Goal: Use online tool/utility: Utilize a website feature to perform a specific function

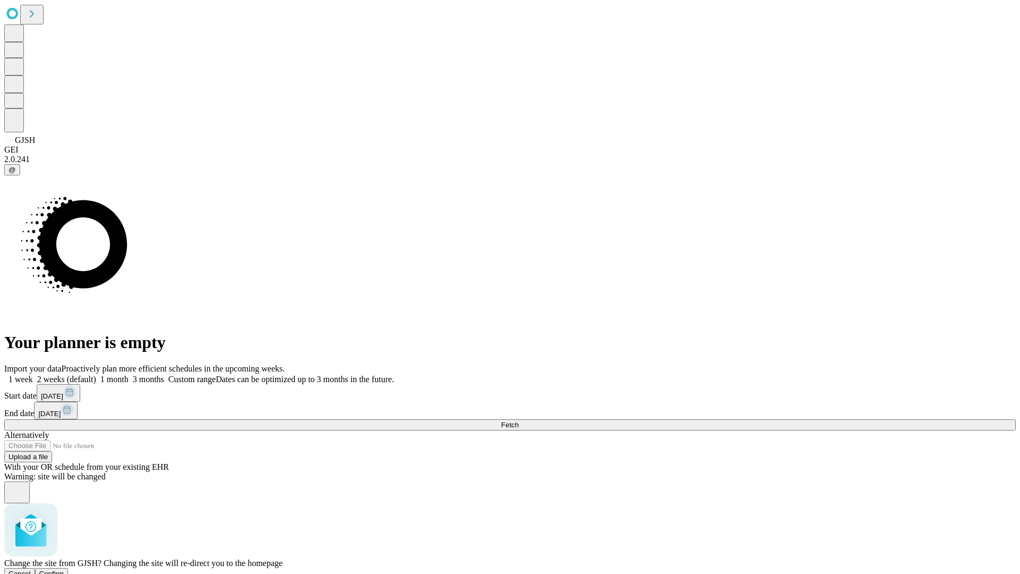
click at [64, 570] on span "Confirm" at bounding box center [51, 574] width 25 height 8
click at [129, 375] on label "1 month" at bounding box center [112, 379] width 32 height 9
click at [519, 421] on span "Fetch" at bounding box center [510, 425] width 18 height 8
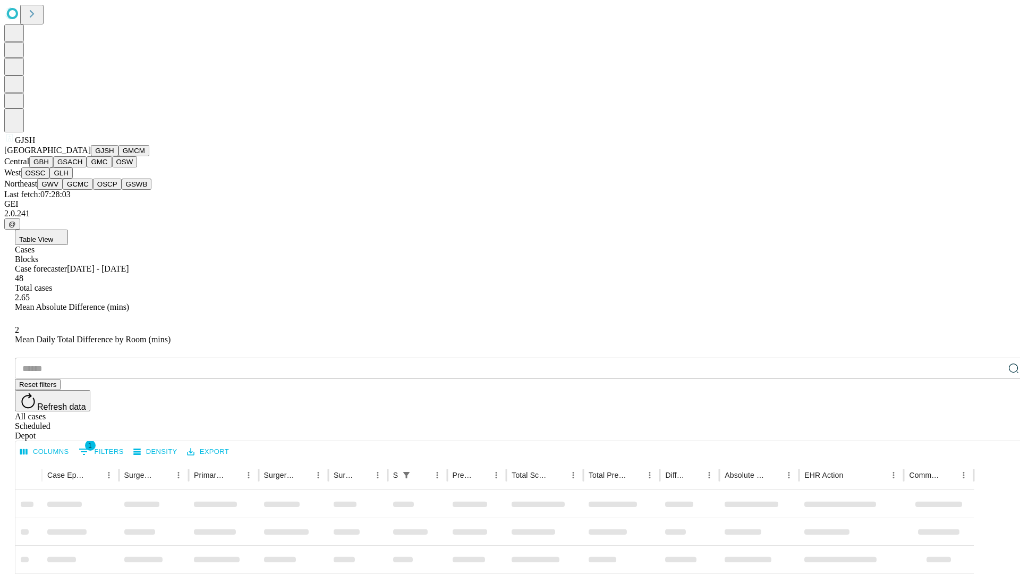
click at [119, 156] on button "GMCM" at bounding box center [134, 150] width 31 height 11
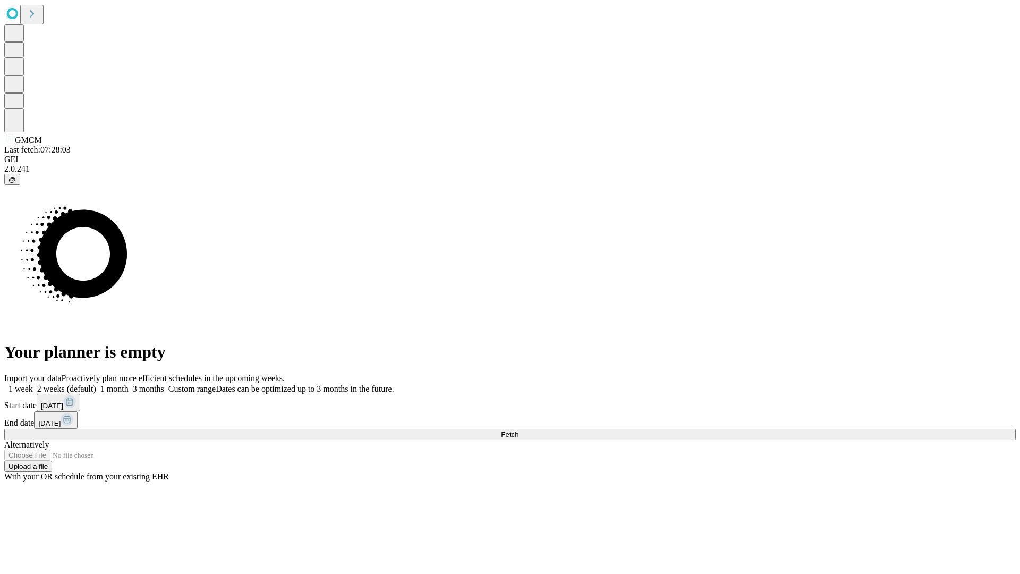
click at [129, 384] on label "1 month" at bounding box center [112, 388] width 32 height 9
click at [519, 430] on span "Fetch" at bounding box center [510, 434] width 18 height 8
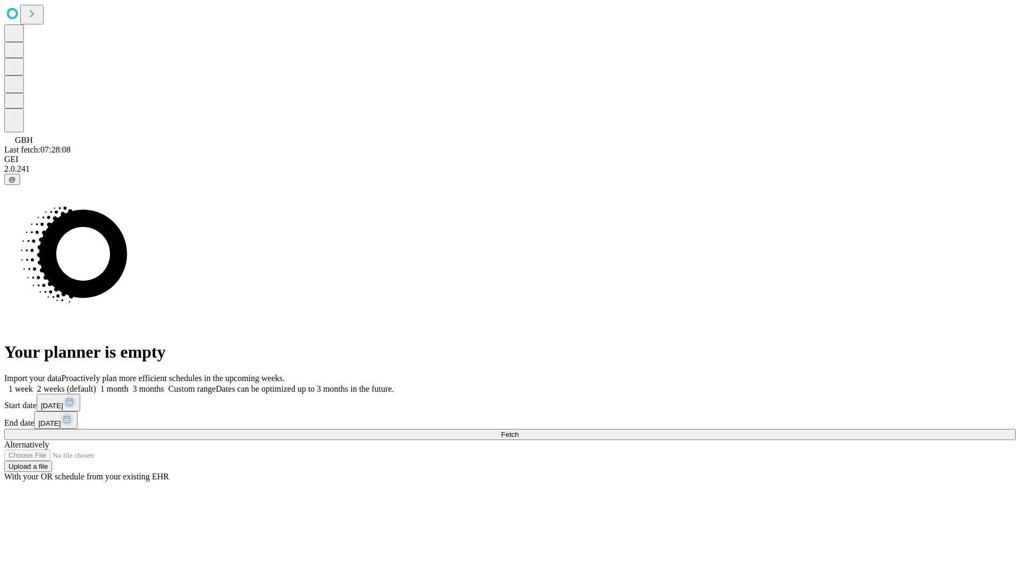
click at [129, 384] on label "1 month" at bounding box center [112, 388] width 32 height 9
click at [519, 430] on span "Fetch" at bounding box center [510, 434] width 18 height 8
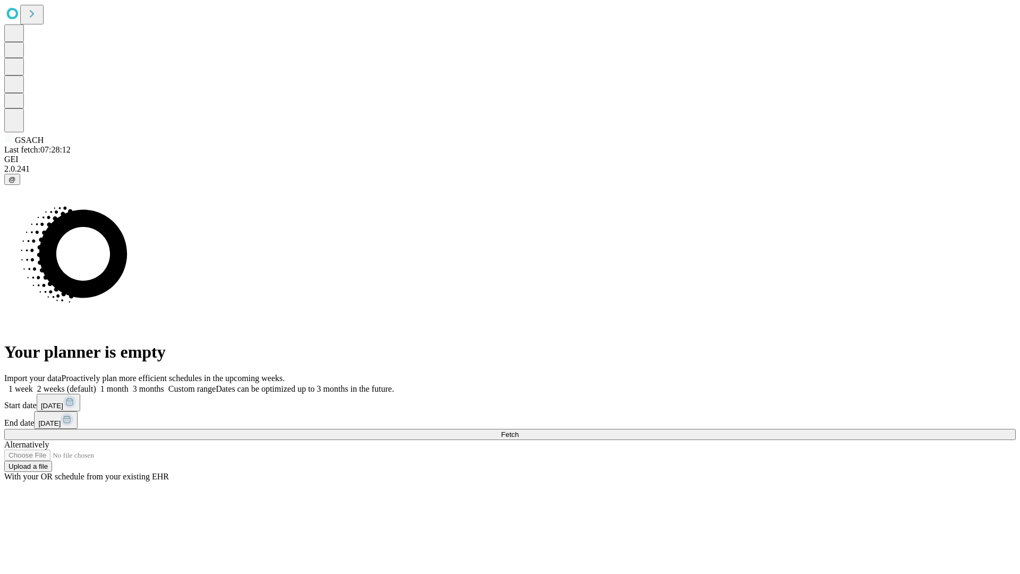
click at [129, 384] on label "1 month" at bounding box center [112, 388] width 32 height 9
click at [519, 430] on span "Fetch" at bounding box center [510, 434] width 18 height 8
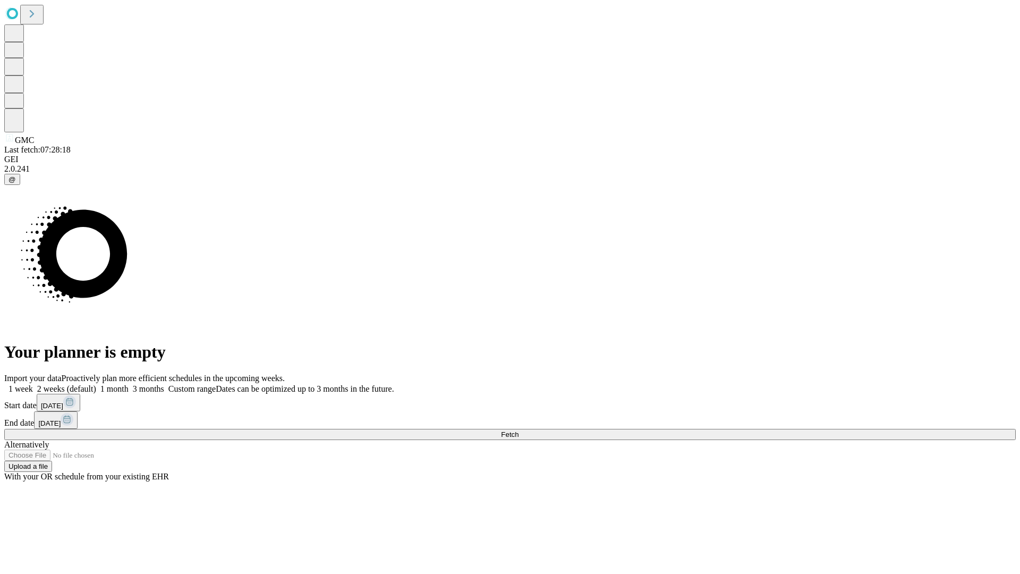
click at [519, 430] on span "Fetch" at bounding box center [510, 434] width 18 height 8
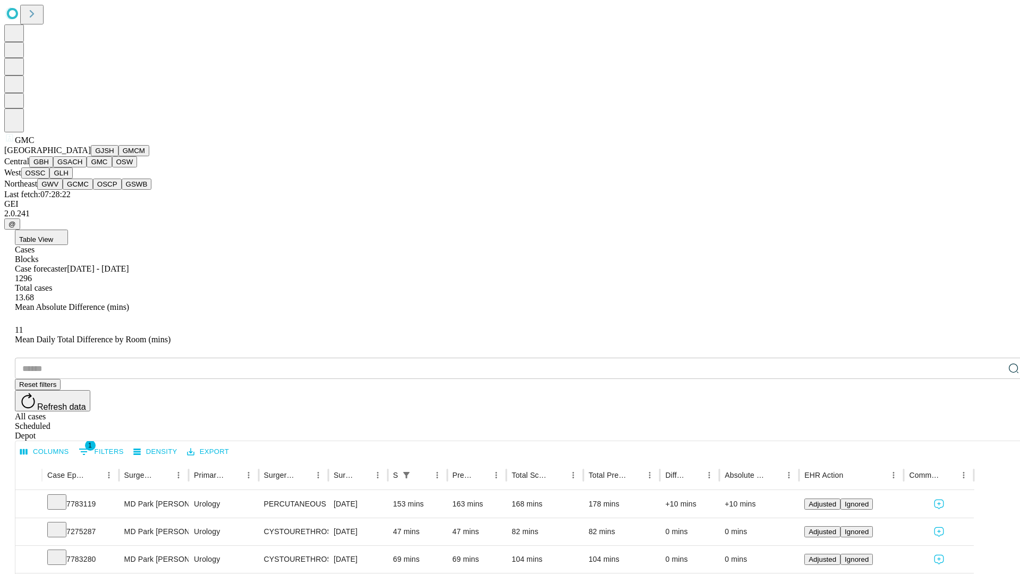
click at [112, 167] on button "OSW" at bounding box center [125, 161] width 26 height 11
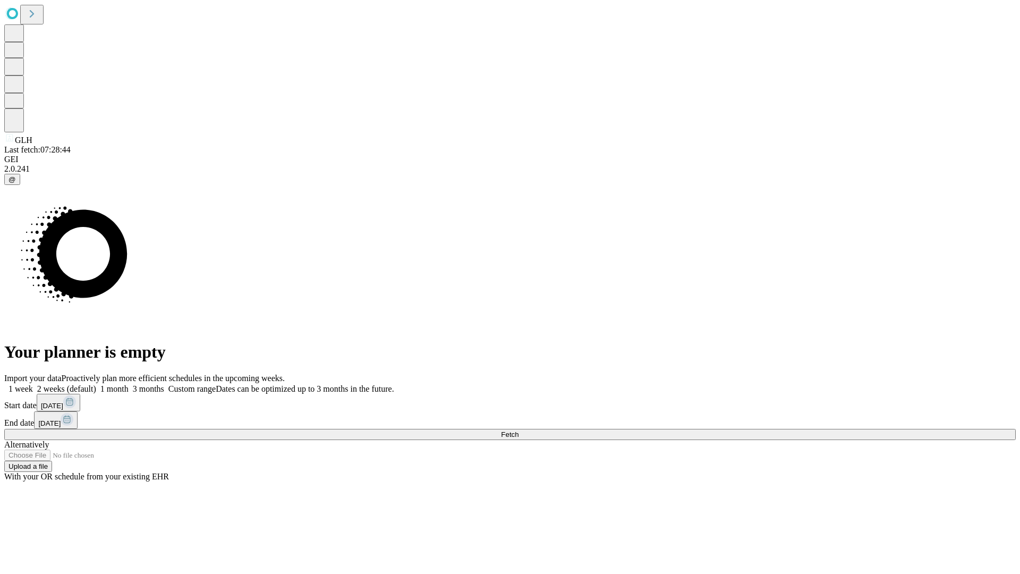
click at [519, 430] on span "Fetch" at bounding box center [510, 434] width 18 height 8
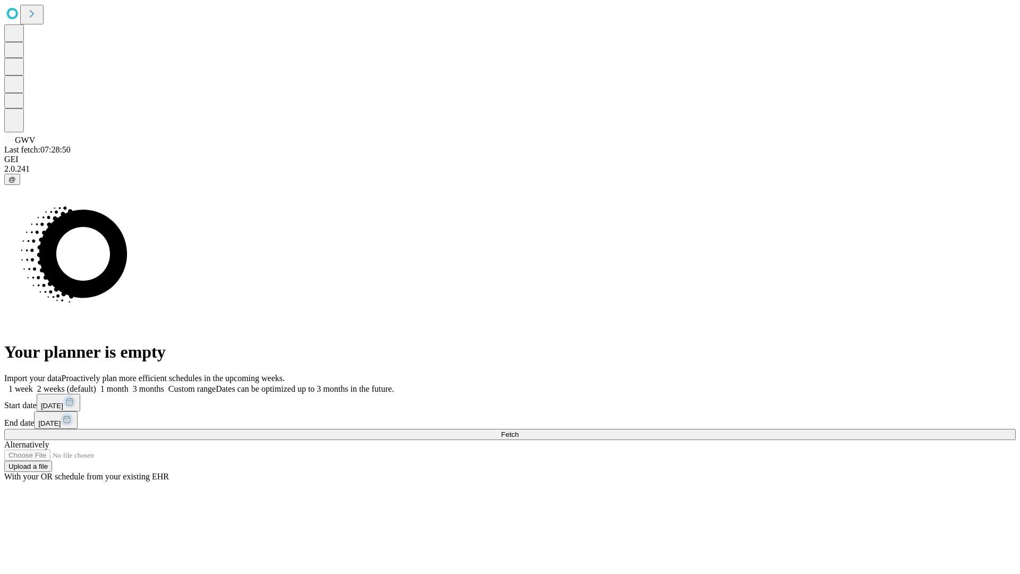
click at [129, 384] on label "1 month" at bounding box center [112, 388] width 32 height 9
click at [519, 430] on span "Fetch" at bounding box center [510, 434] width 18 height 8
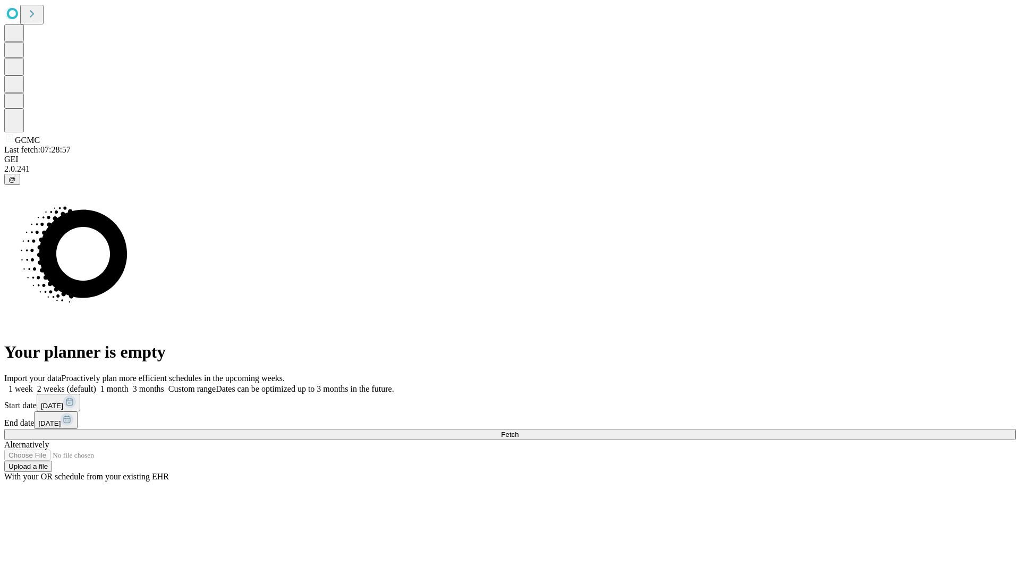
click at [129, 384] on label "1 month" at bounding box center [112, 388] width 32 height 9
click at [519, 430] on span "Fetch" at bounding box center [510, 434] width 18 height 8
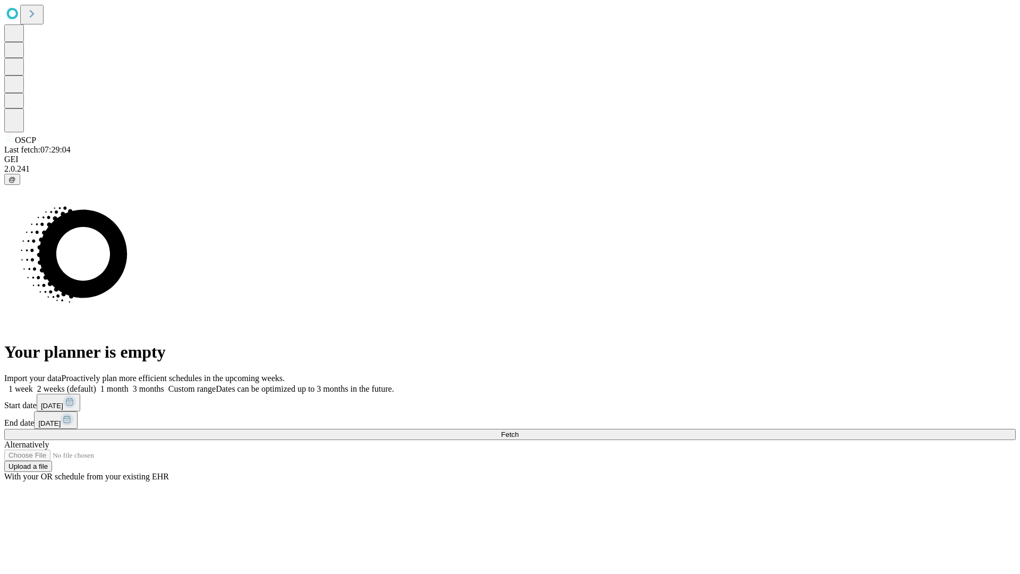
click at [129, 384] on label "1 month" at bounding box center [112, 388] width 32 height 9
click at [519, 430] on span "Fetch" at bounding box center [510, 434] width 18 height 8
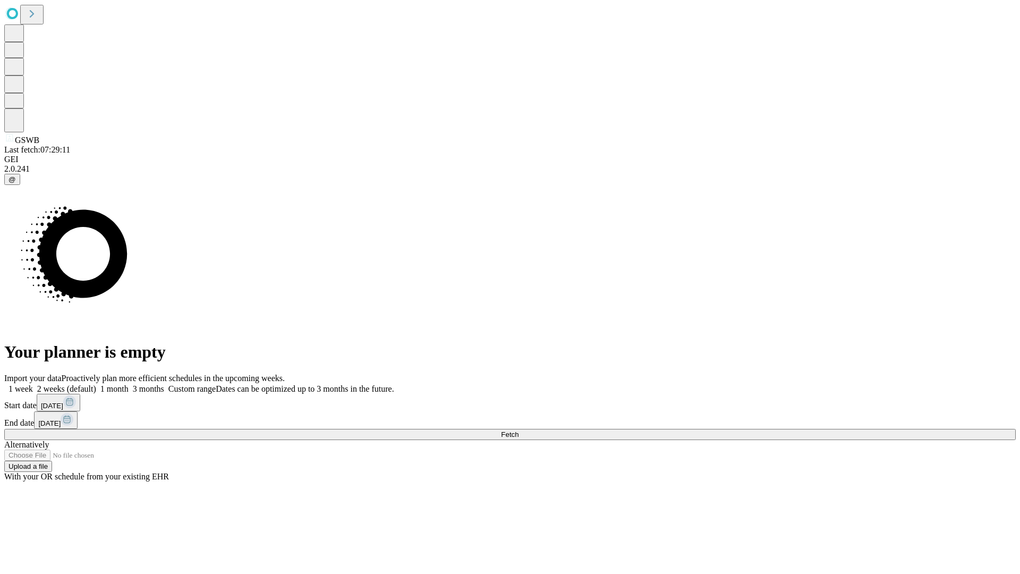
click at [129, 384] on label "1 month" at bounding box center [112, 388] width 32 height 9
click at [519, 430] on span "Fetch" at bounding box center [510, 434] width 18 height 8
